Goal: Navigation & Orientation: Understand site structure

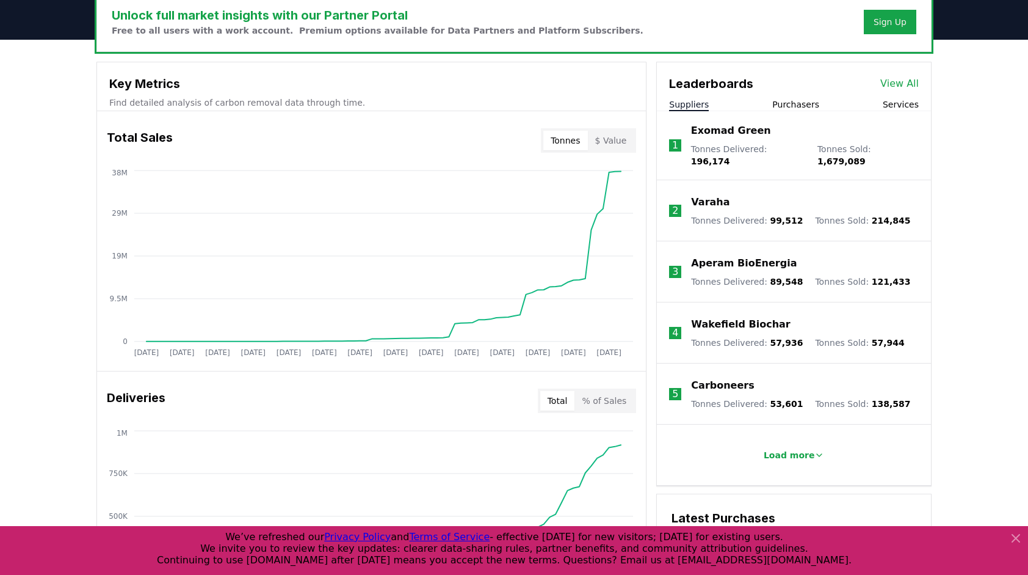
scroll to position [387, 0]
click at [613, 142] on button "$ Value" at bounding box center [611, 140] width 46 height 20
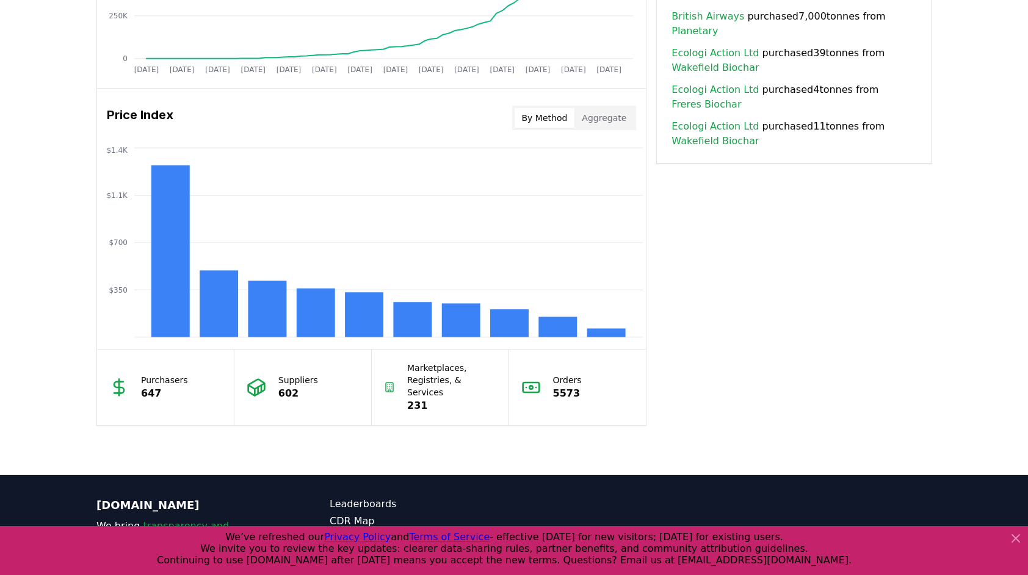
scroll to position [930, 0]
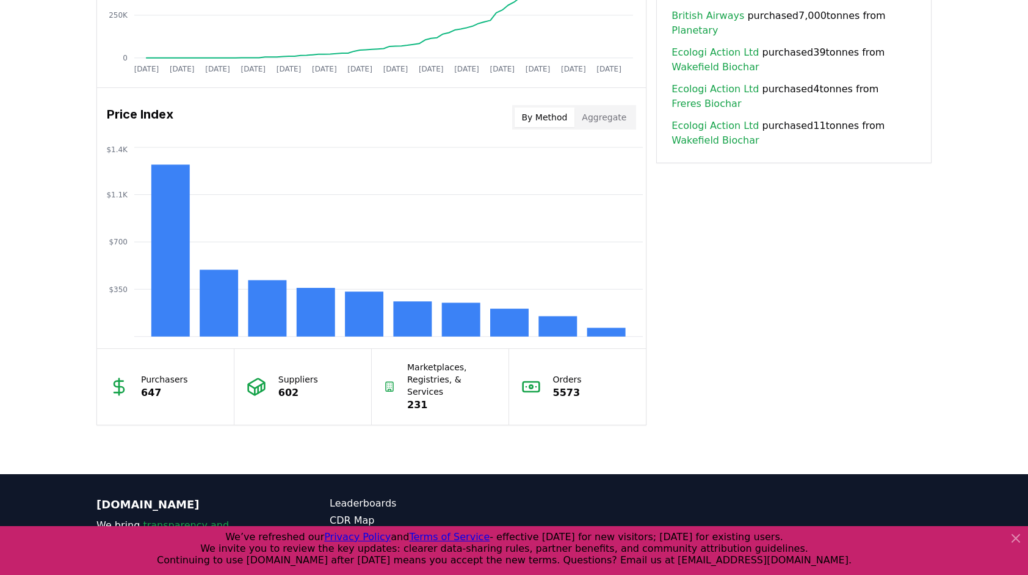
click at [619, 114] on button "Aggregate" at bounding box center [604, 117] width 59 height 20
click at [558, 116] on button "By Method" at bounding box center [545, 117] width 60 height 20
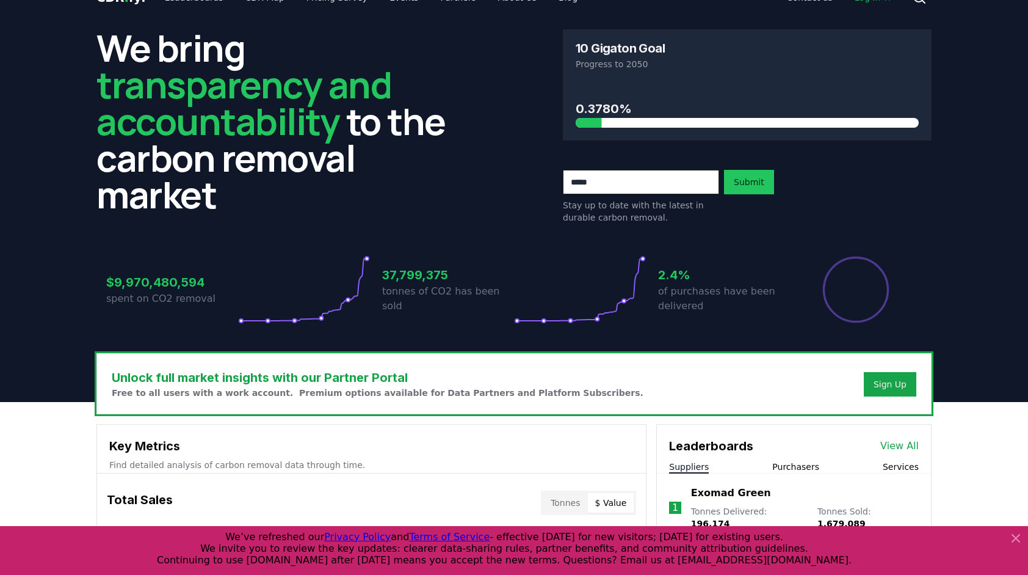
scroll to position [0, 0]
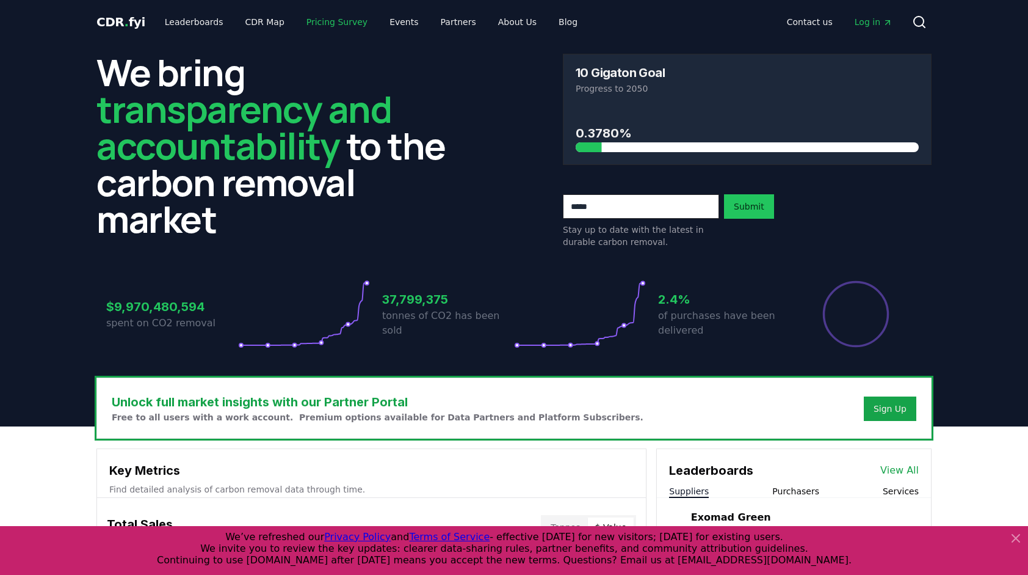
click at [323, 24] on link "Pricing Survey" at bounding box center [337, 22] width 81 height 22
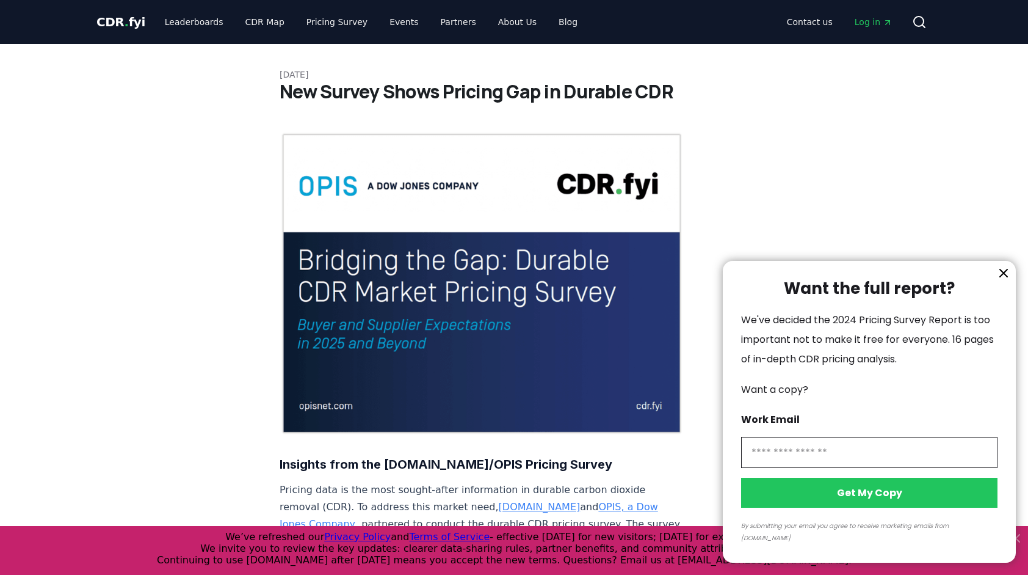
click at [998, 280] on icon "information" at bounding box center [1003, 273] width 15 height 15
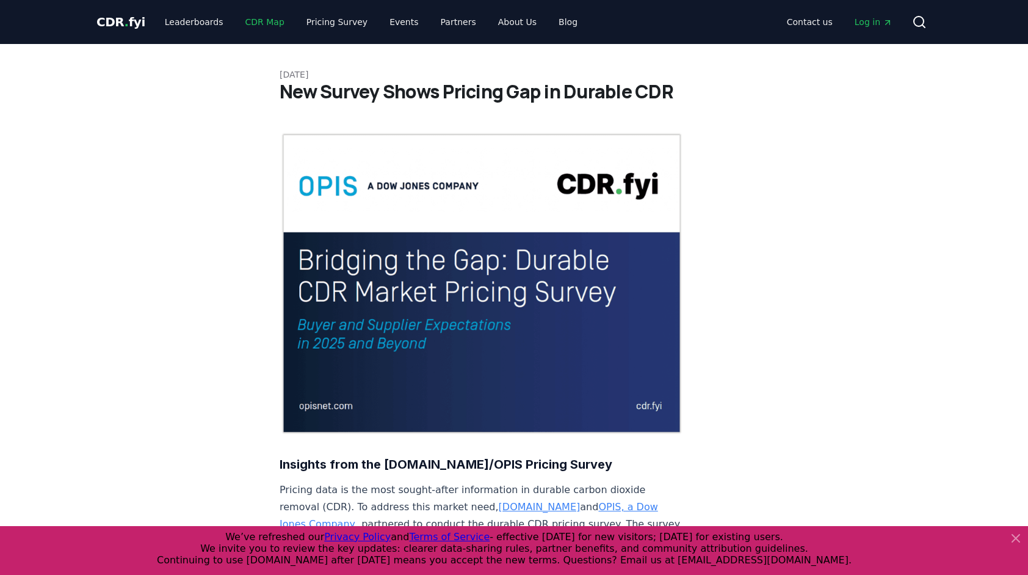
click at [252, 21] on link "CDR Map" at bounding box center [265, 22] width 59 height 22
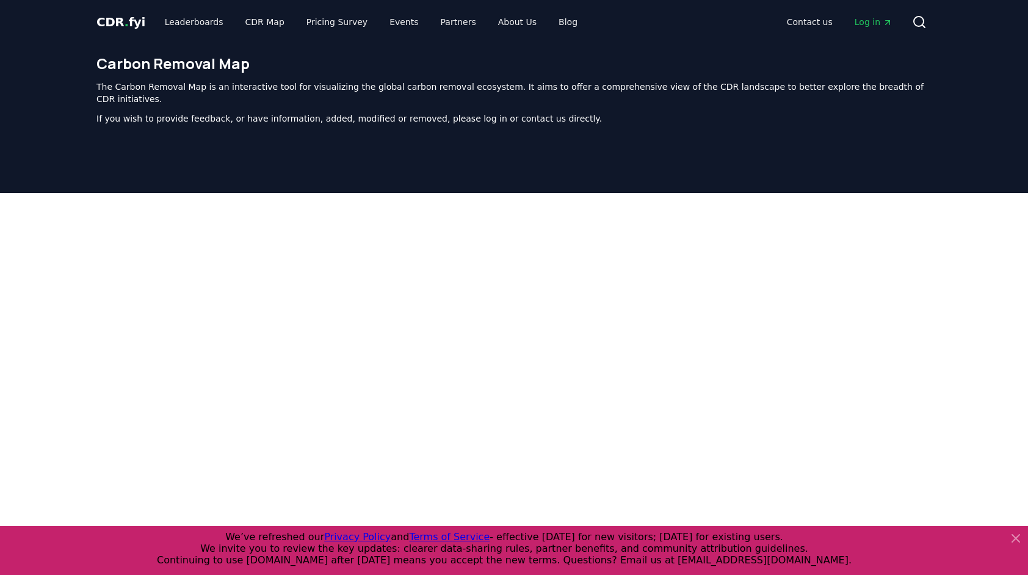
click at [116, 21] on span "CDR . fyi" at bounding box center [120, 22] width 49 height 15
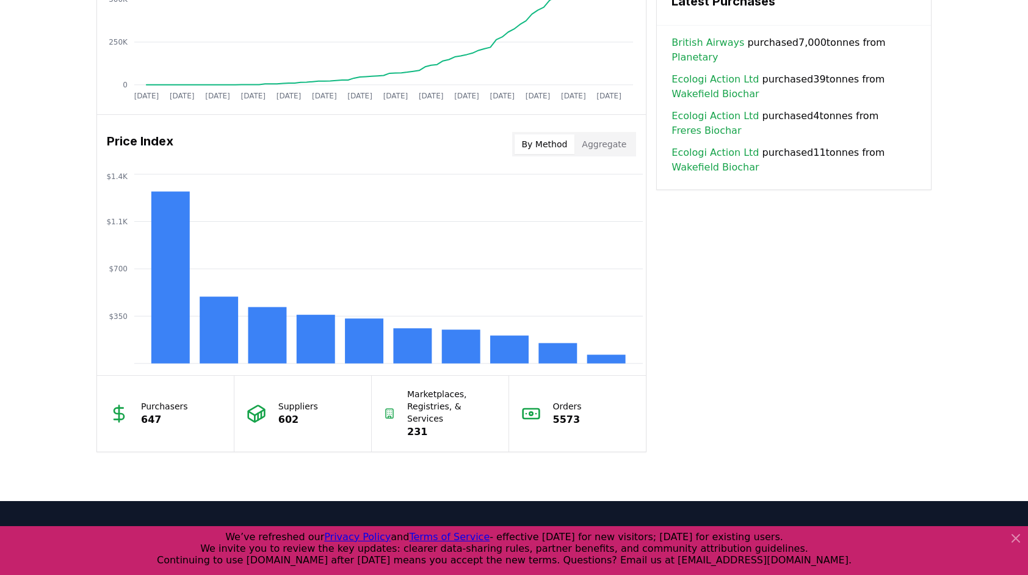
scroll to position [904, 0]
click at [357, 336] on rect at bounding box center [364, 339] width 38 height 45
